Goal: Find specific page/section: Find specific page/section

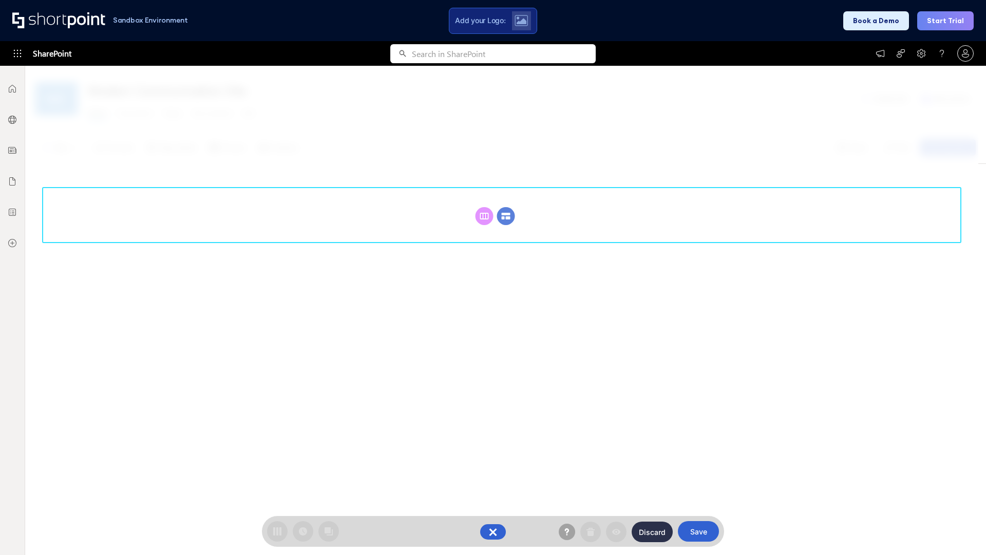
scroll to position [141, 0]
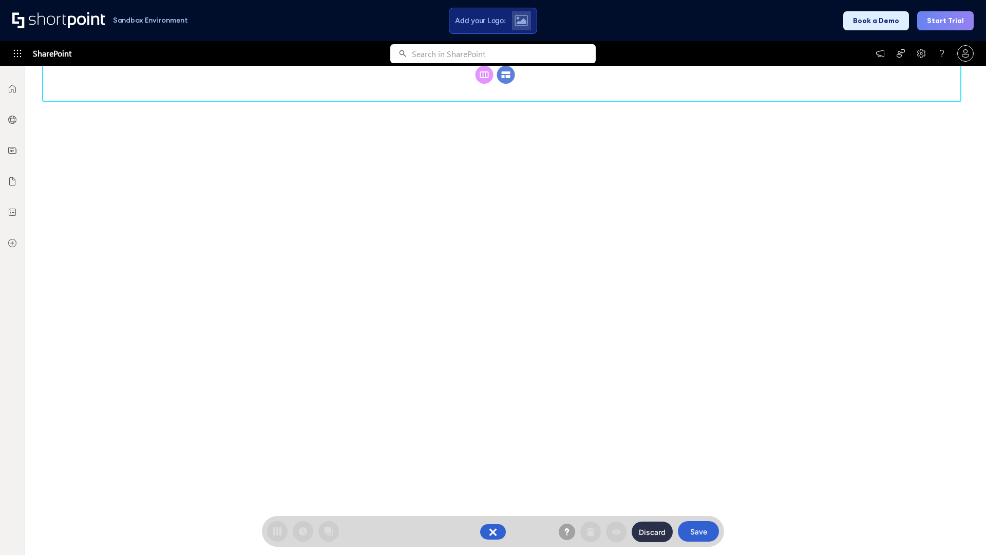
click at [506, 84] on circle at bounding box center [506, 75] width 18 height 18
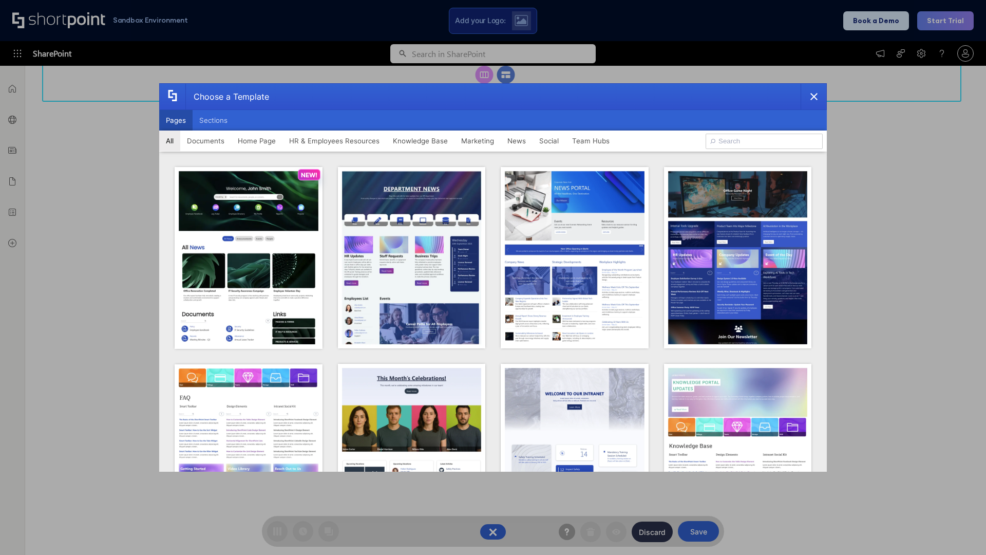
scroll to position [0, 0]
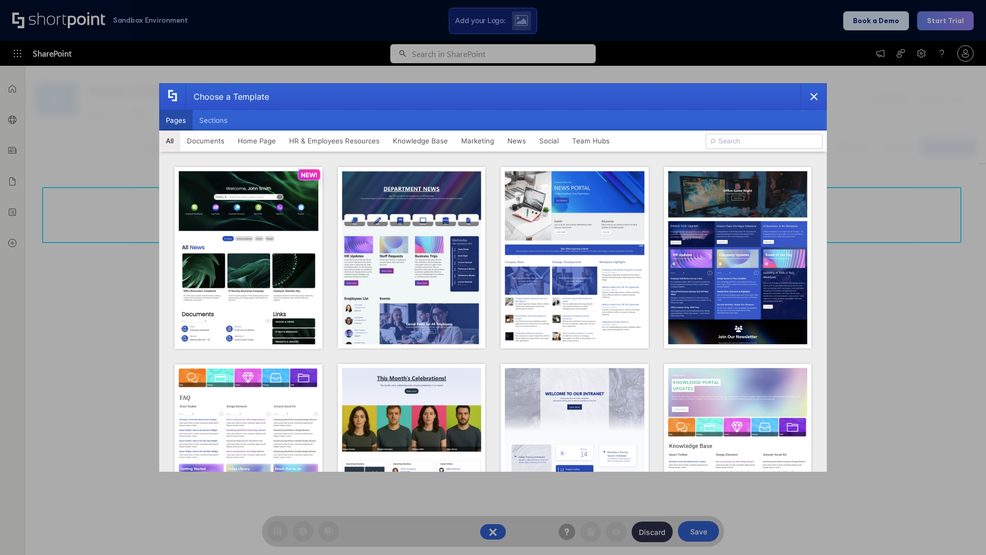
click at [176, 120] on button "Pages" at bounding box center [175, 120] width 33 height 21
type input "Documents 3"
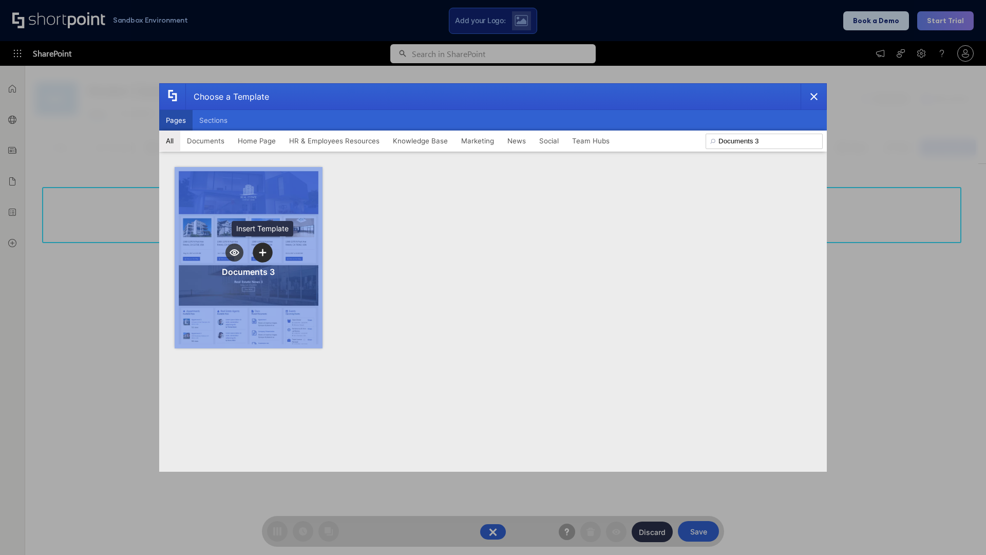
click at [262, 252] on icon "template selector" at bounding box center [262, 252] width 7 height 7
